Goal: Information Seeking & Learning: Learn about a topic

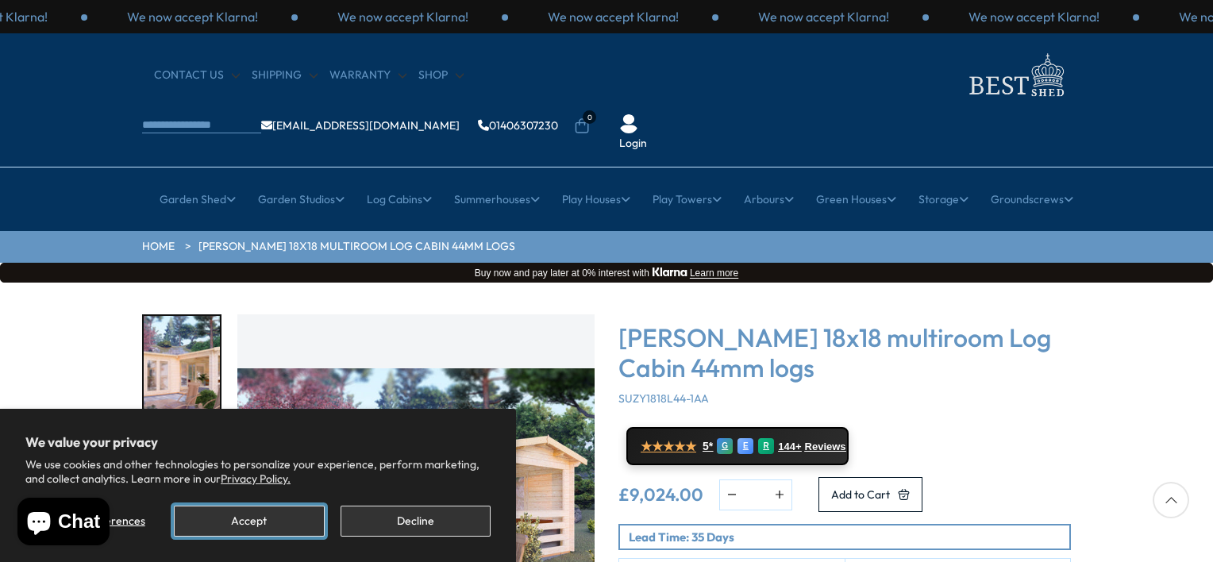
click at [299, 521] on button "Accept" at bounding box center [249, 521] width 150 height 31
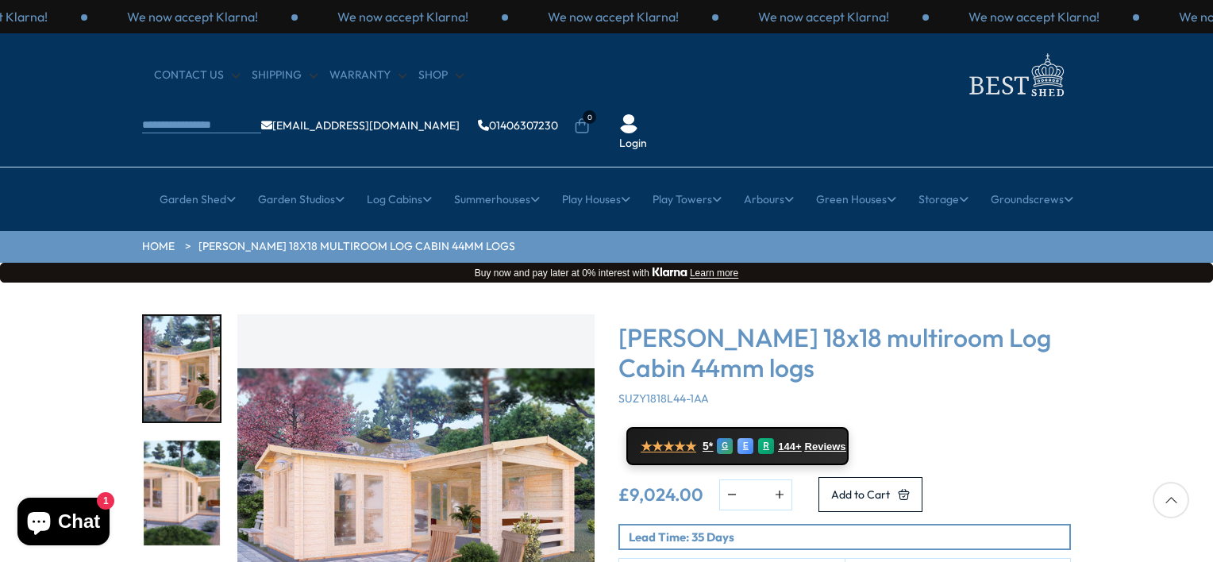
click at [1210, 548] on div "Click To Expand Click To Expand Click To Expand Click To Expand Click To Expand…" at bounding box center [606, 523] width 1213 height 480
click at [1170, 508] on icon at bounding box center [1171, 500] width 37 height 37
click at [431, 460] on img "1 / 7" at bounding box center [415, 492] width 357 height 357
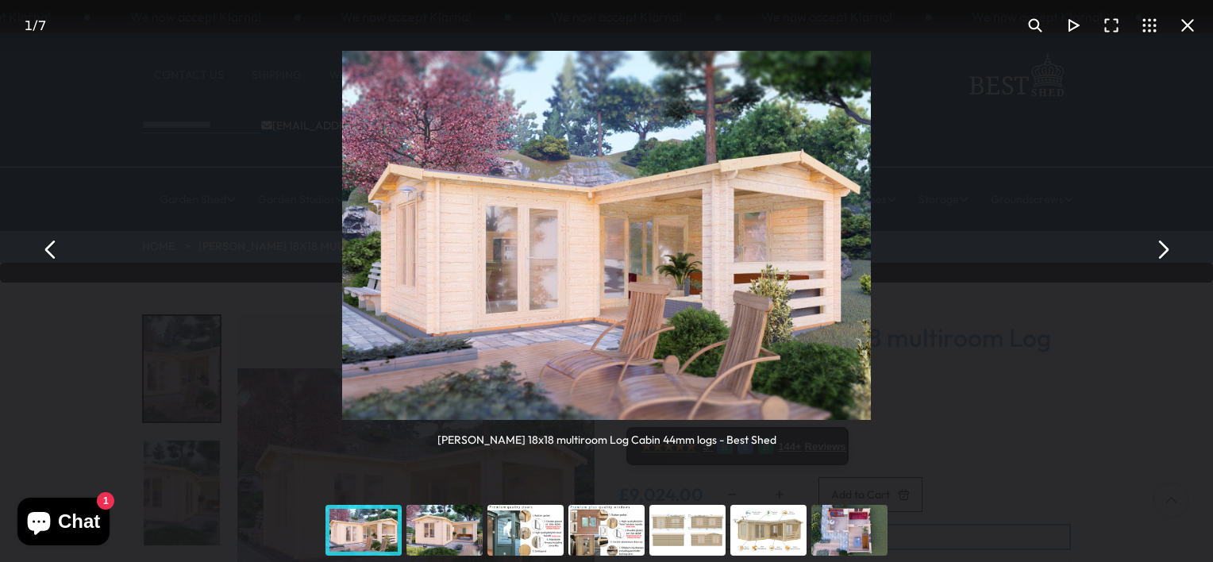
click at [445, 527] on div "You can close this modal content with the ESC key" at bounding box center [444, 531] width 81 height 64
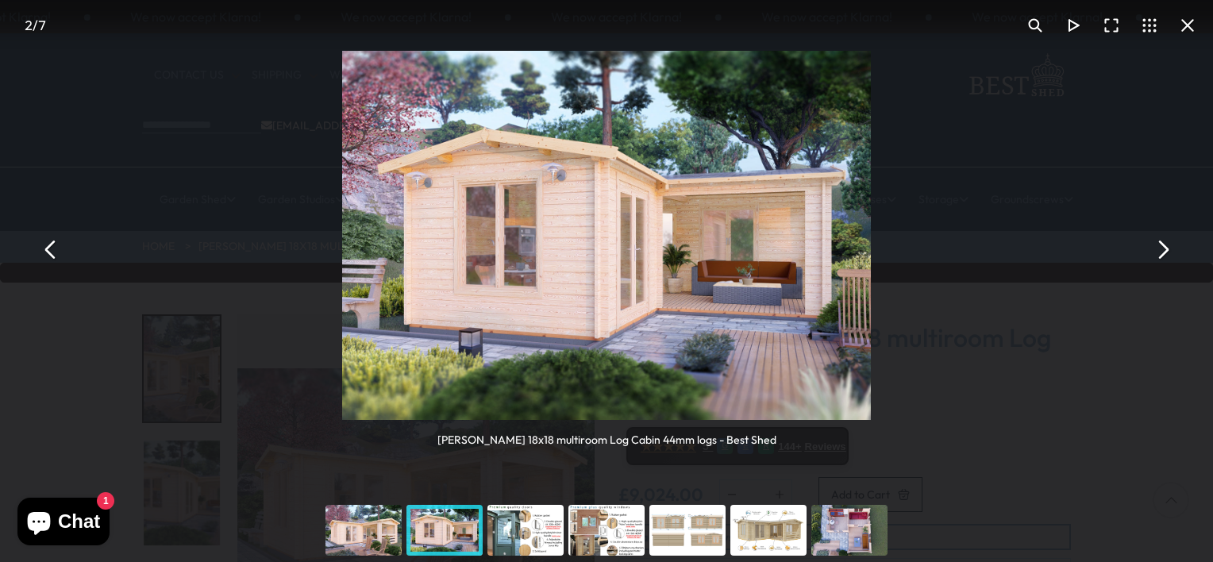
click at [513, 526] on div "You can close this modal content with the ESC key" at bounding box center [525, 531] width 81 height 64
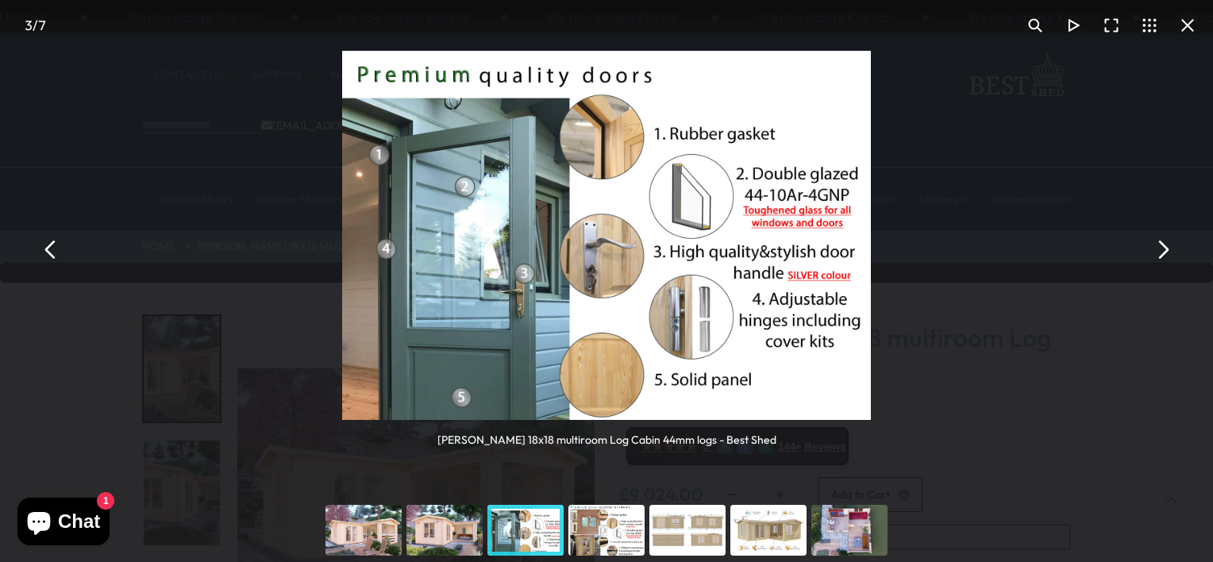
click at [602, 518] on div "You can close this modal content with the ESC key" at bounding box center [606, 531] width 81 height 64
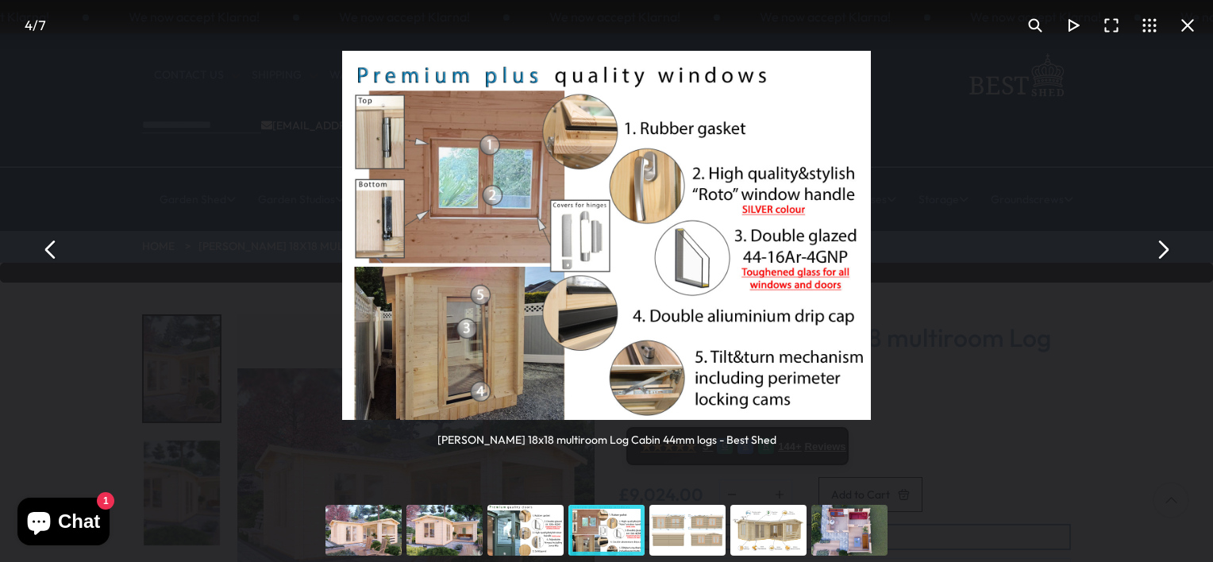
click at [684, 523] on div "You can close this modal content with the ESC key" at bounding box center [687, 531] width 81 height 64
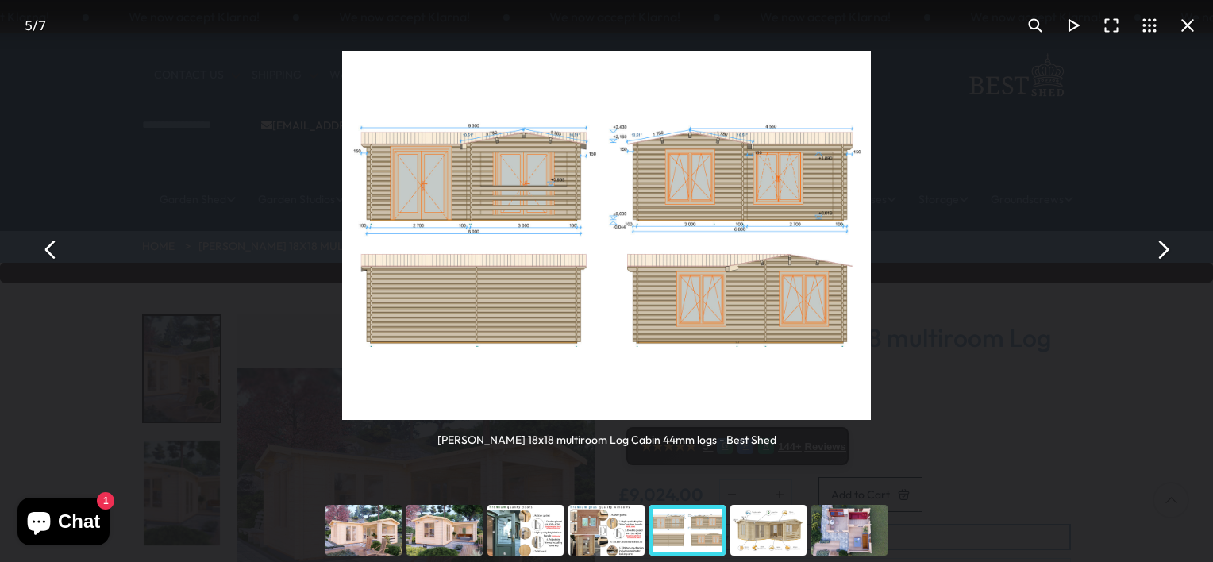
click at [750, 530] on div "You can close this modal content with the ESC key" at bounding box center [768, 531] width 81 height 64
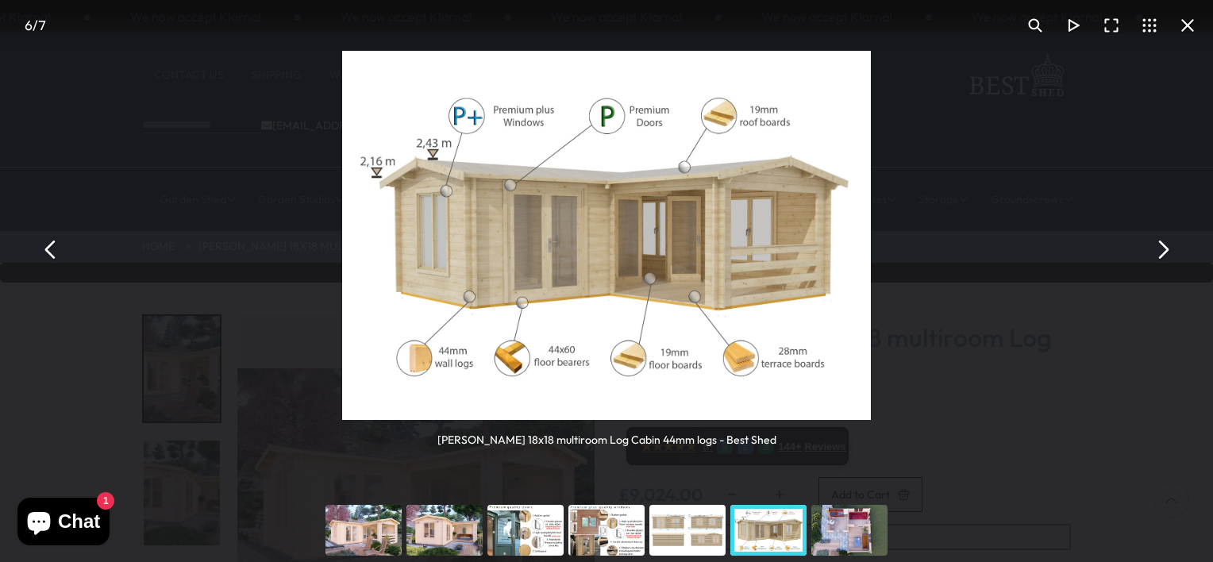
click at [838, 537] on div "You can close this modal content with the ESC key" at bounding box center [849, 531] width 81 height 64
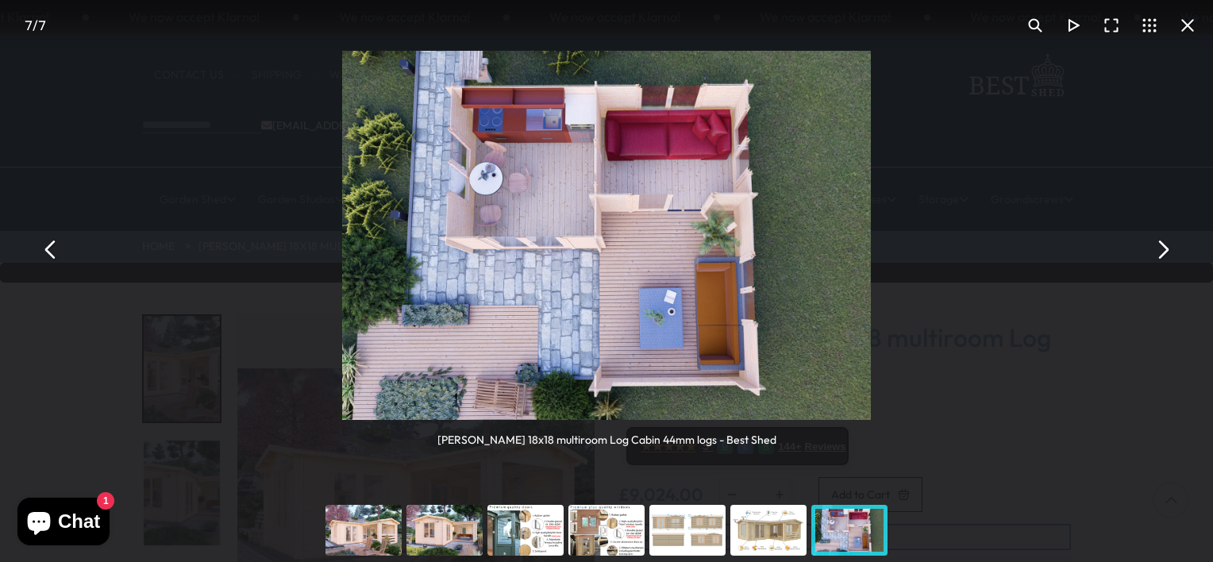
click at [1162, 252] on button "You can close this modal content with the ESC key" at bounding box center [1162, 249] width 38 height 38
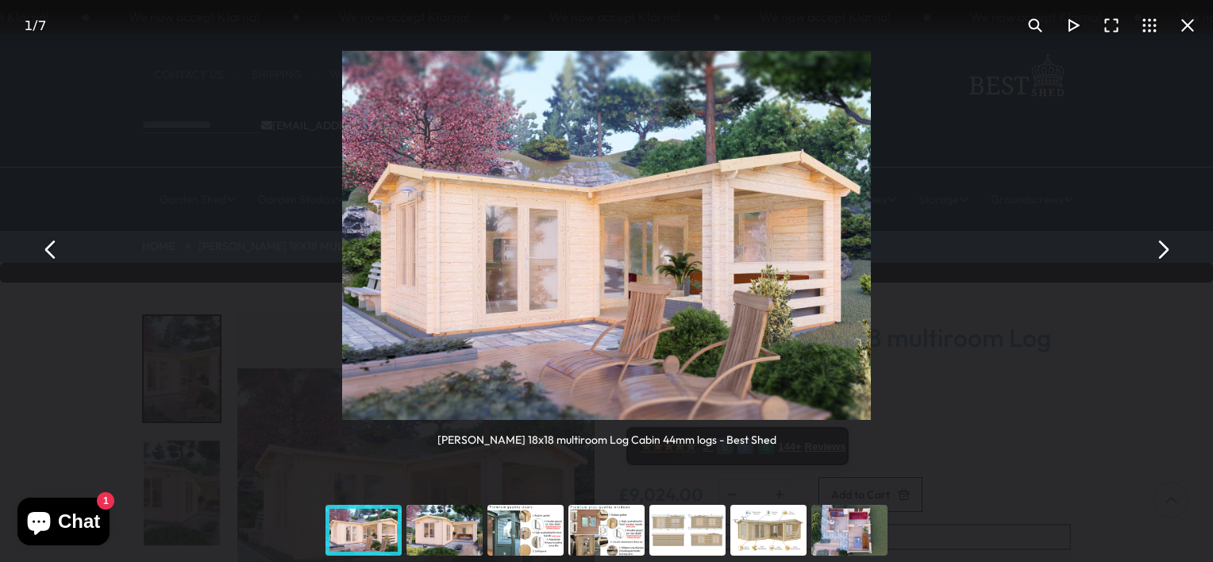
click at [1162, 252] on button "You can close this modal content with the ESC key" at bounding box center [1162, 249] width 38 height 38
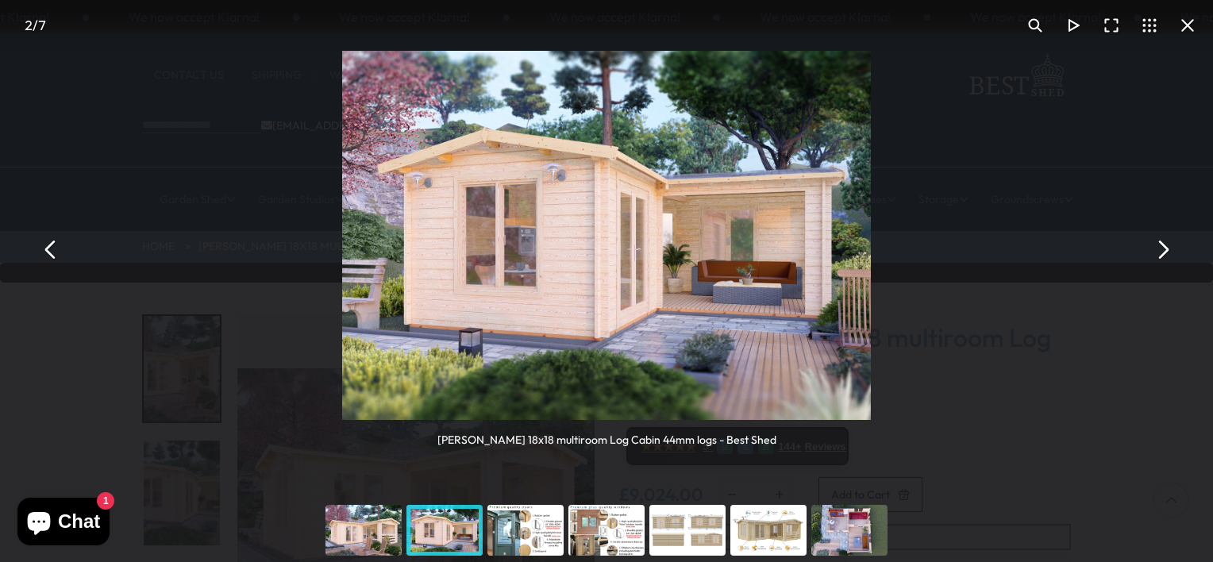
click at [1162, 252] on button "You can close this modal content with the ESC key" at bounding box center [1162, 249] width 38 height 38
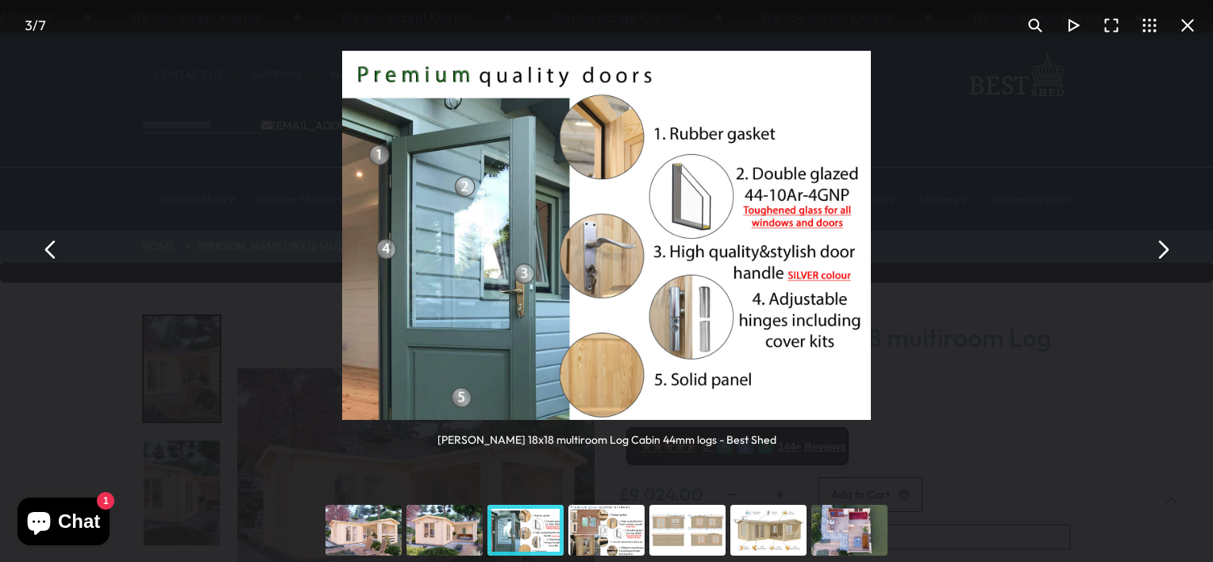
click at [1162, 252] on button "You can close this modal content with the ESC key" at bounding box center [1162, 249] width 38 height 38
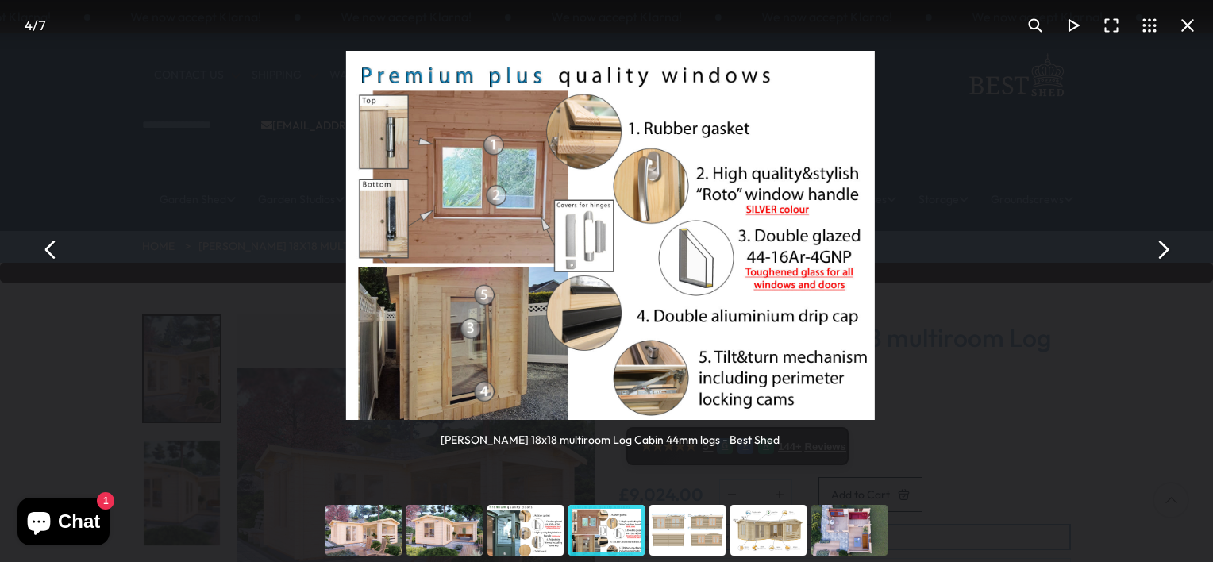
click at [1162, 252] on button "You can close this modal content with the ESC key" at bounding box center [1162, 249] width 38 height 38
